Goal: Task Accomplishment & Management: Manage account settings

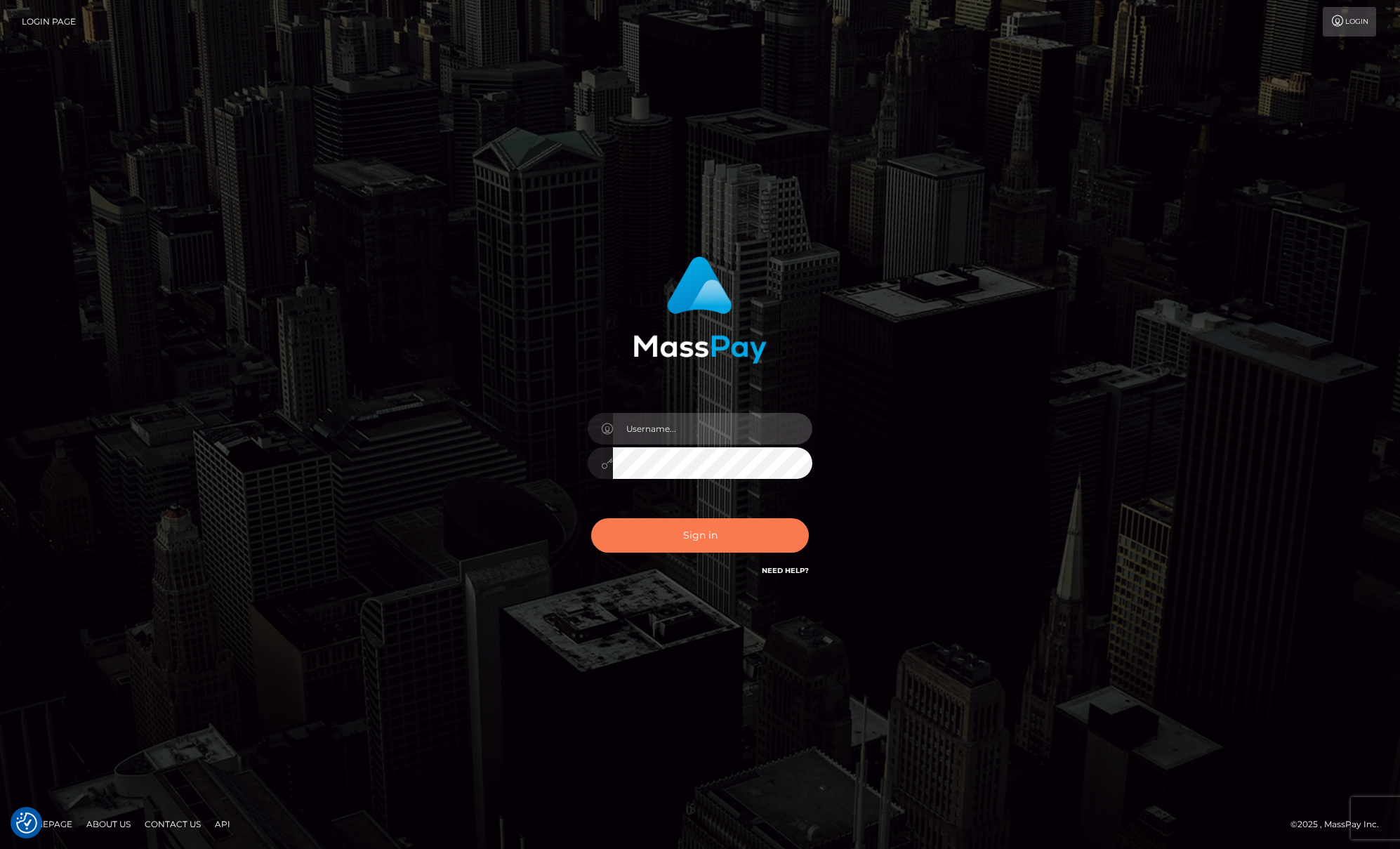
type input "Josue perales"
click at [707, 537] on button "Sign in" at bounding box center [700, 536] width 218 height 35
type input "Josue perales"
click at [663, 531] on button "Sign in" at bounding box center [700, 536] width 218 height 35
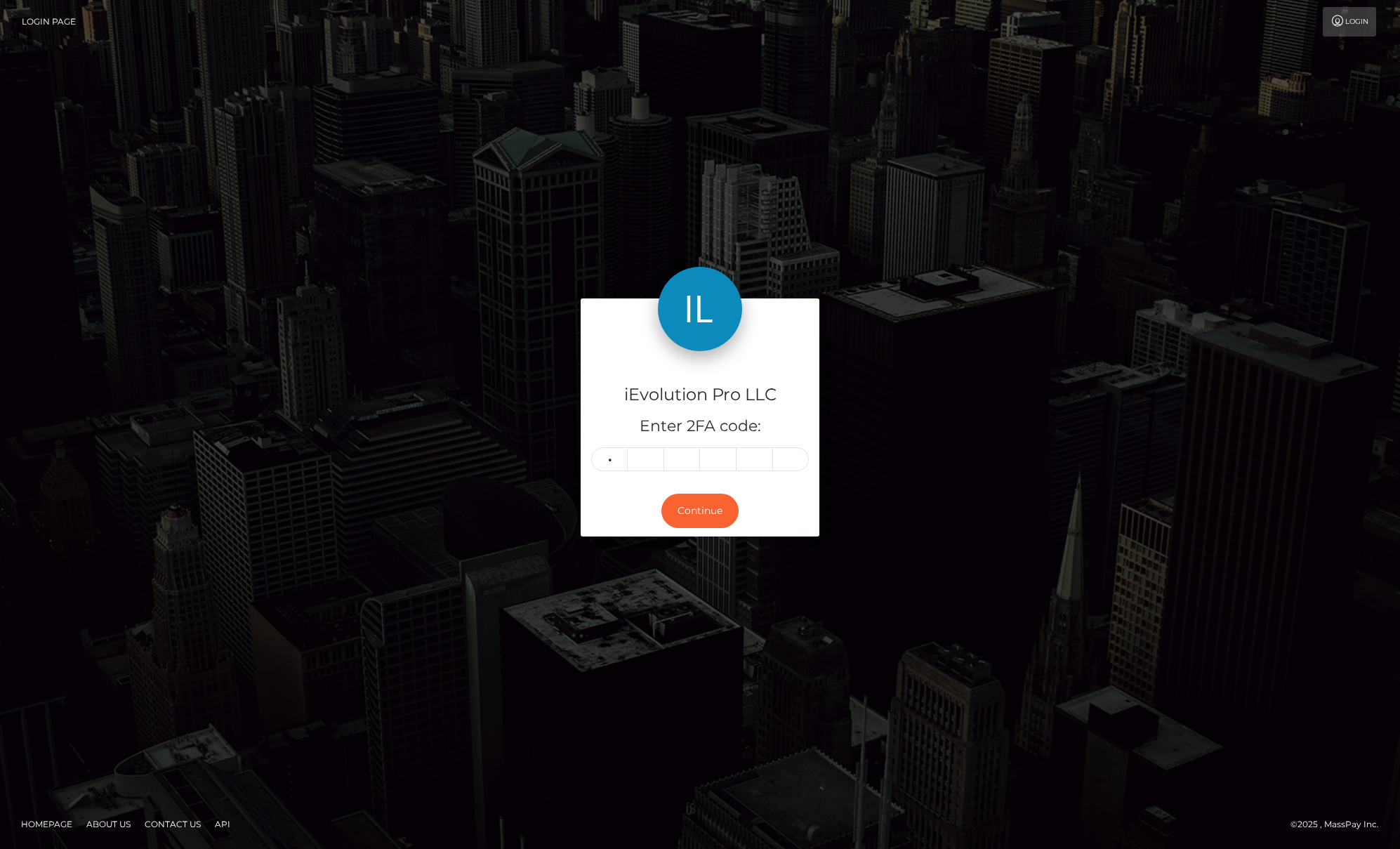
type input "9"
type input "4"
type input "7"
type input "6"
type input "0"
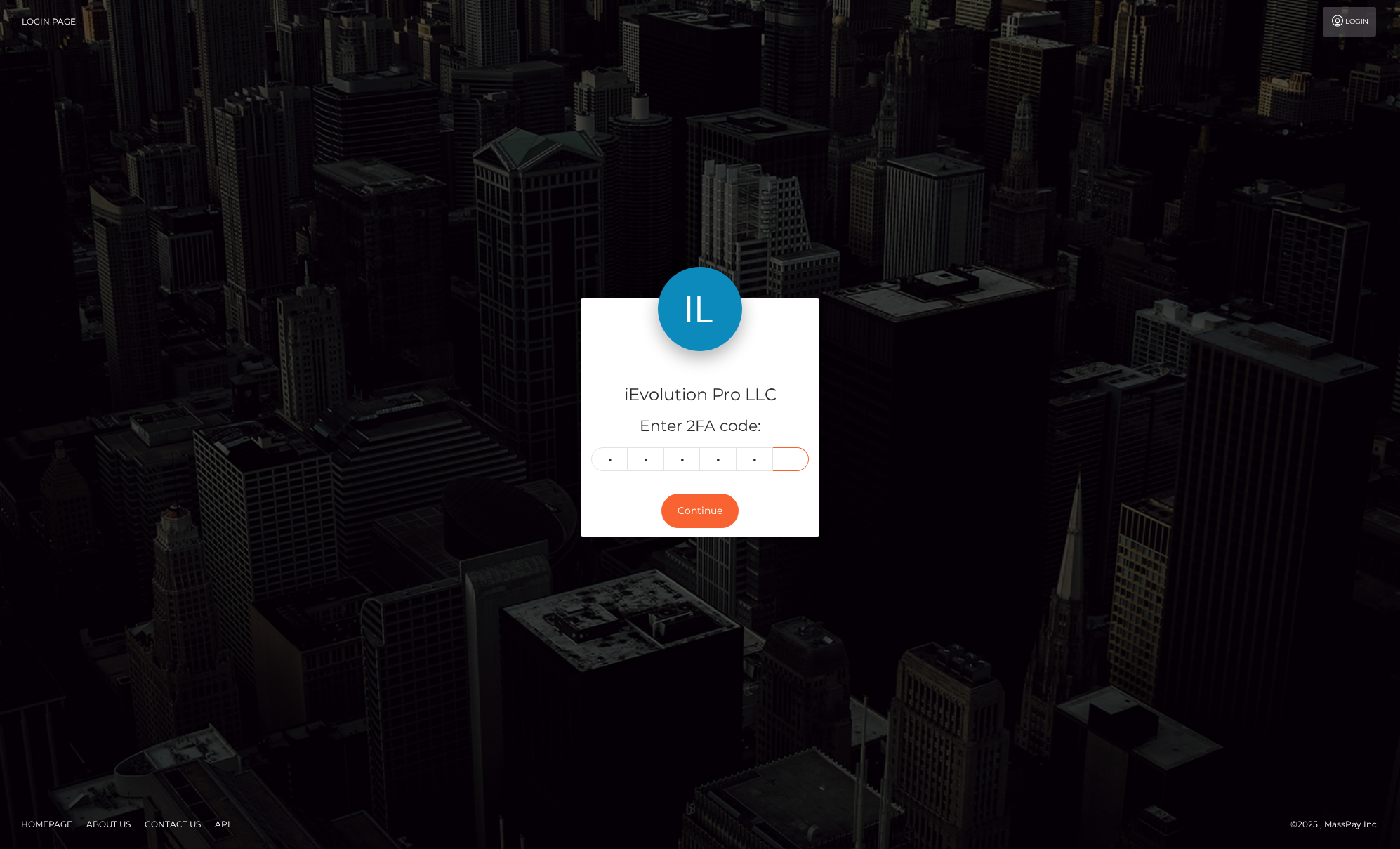
type input "8"
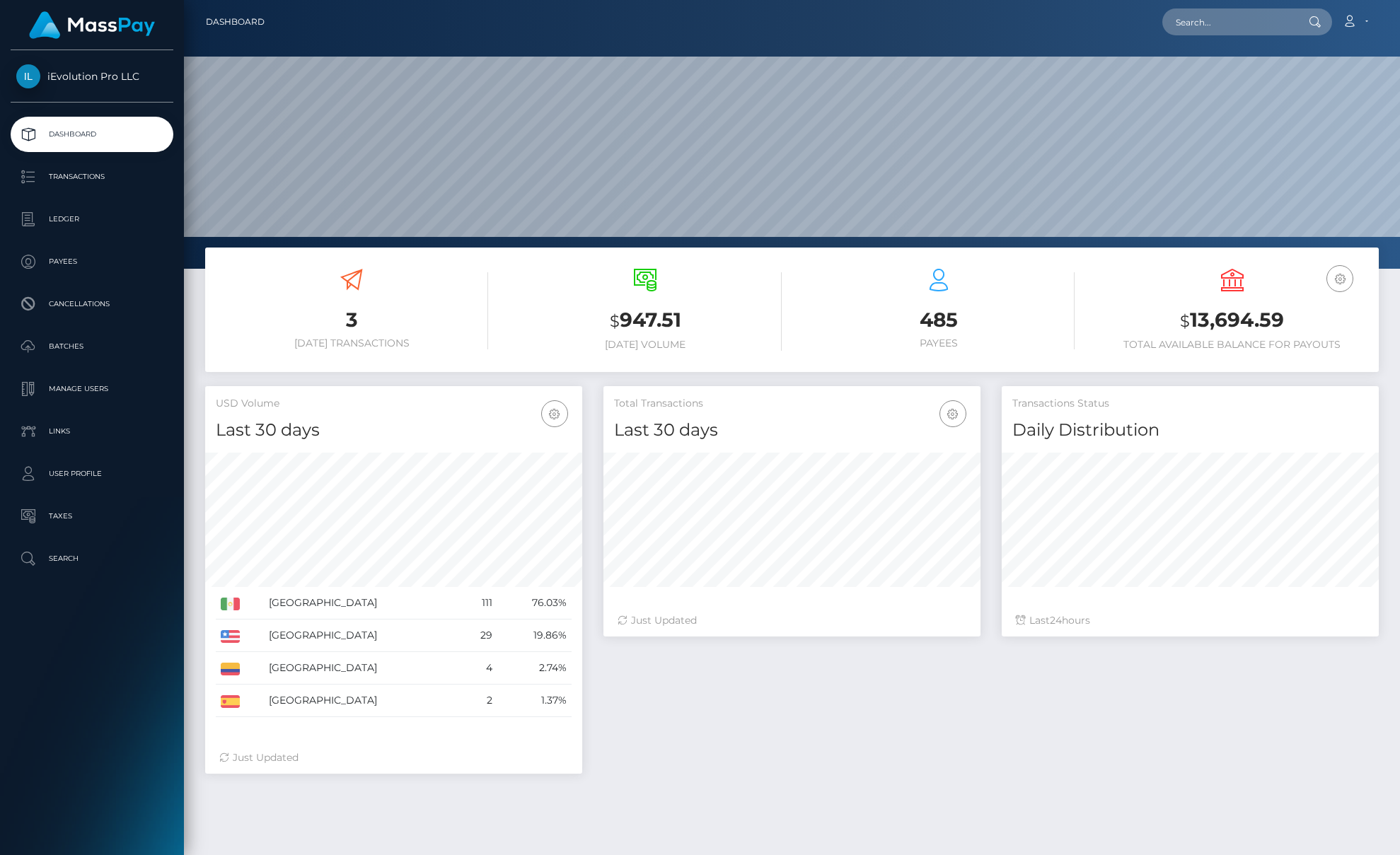
scroll to position [251, 377]
click at [49, 176] on p "Transactions" at bounding box center [91, 177] width 151 height 21
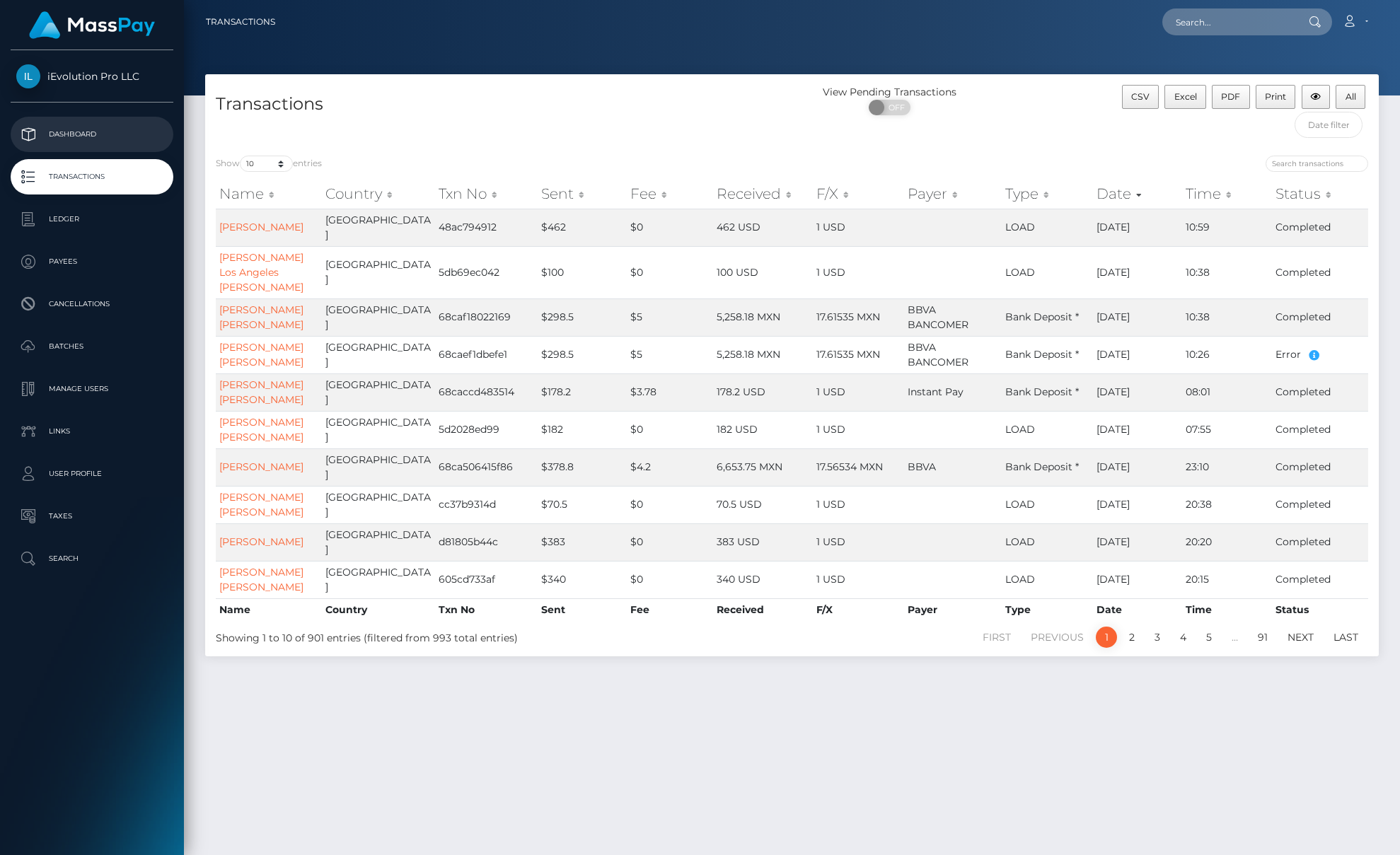
click at [77, 130] on p "Dashboard" at bounding box center [91, 135] width 151 height 21
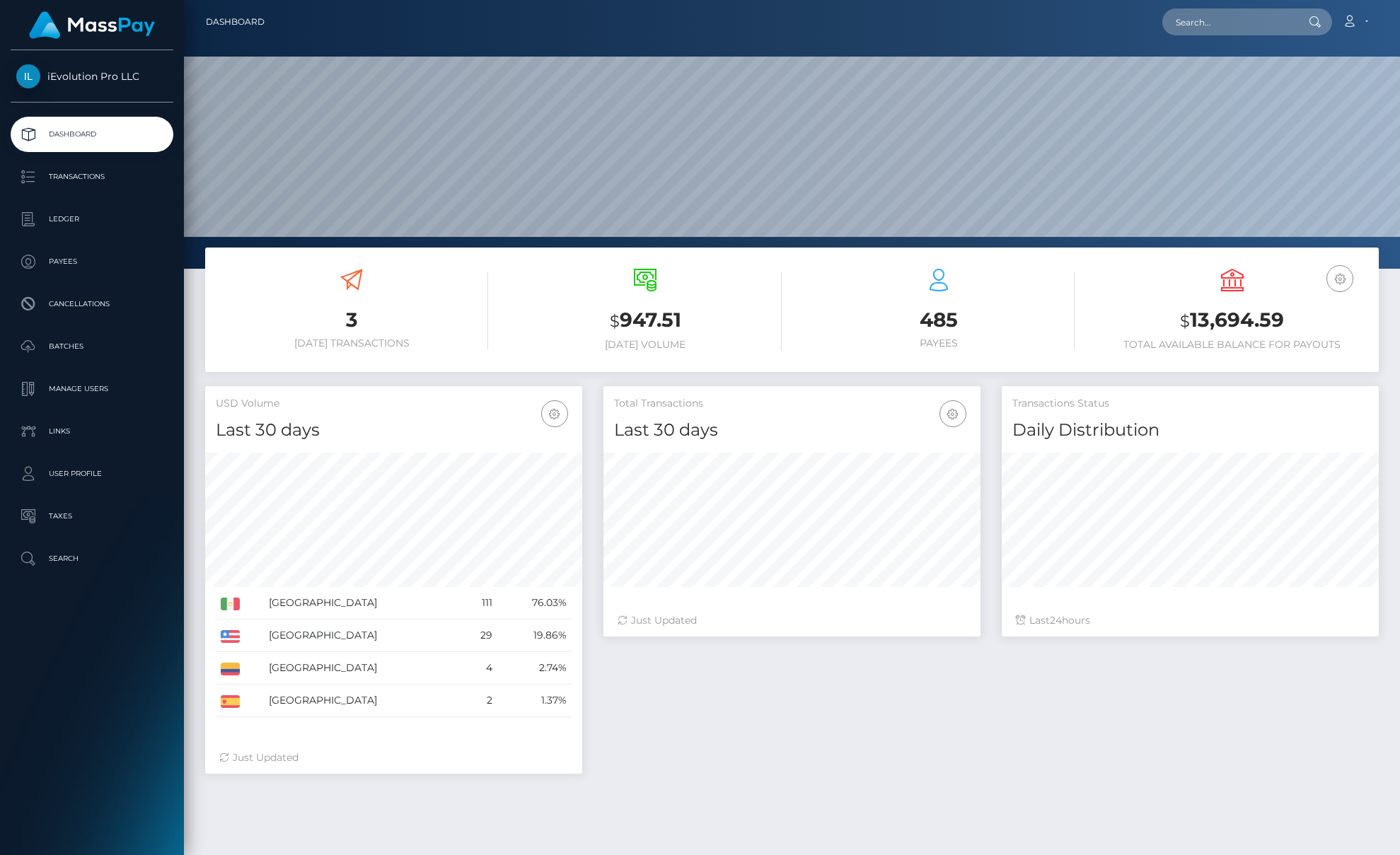
scroll to position [251, 377]
